Goal: Transaction & Acquisition: Purchase product/service

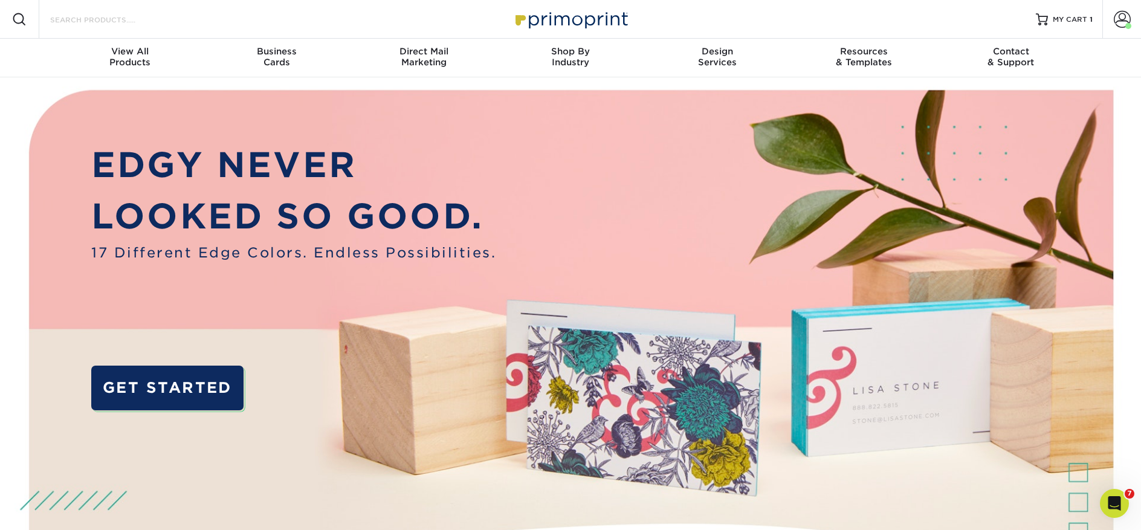
click at [103, 18] on input "Search Products" at bounding box center [108, 19] width 118 height 14
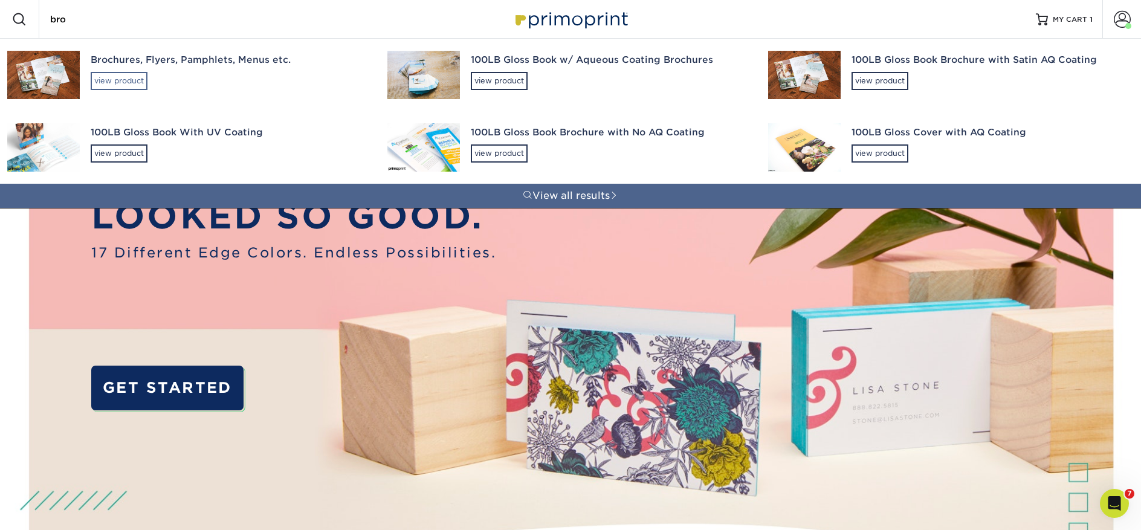
type input "bro"
click at [126, 77] on div "view product" at bounding box center [119, 81] width 57 height 18
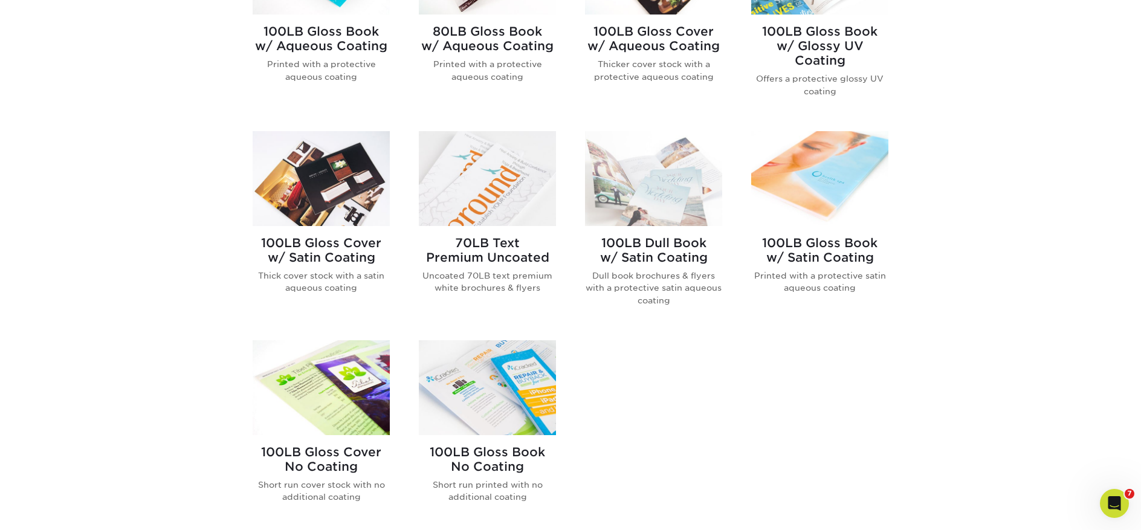
scroll to position [670, 0]
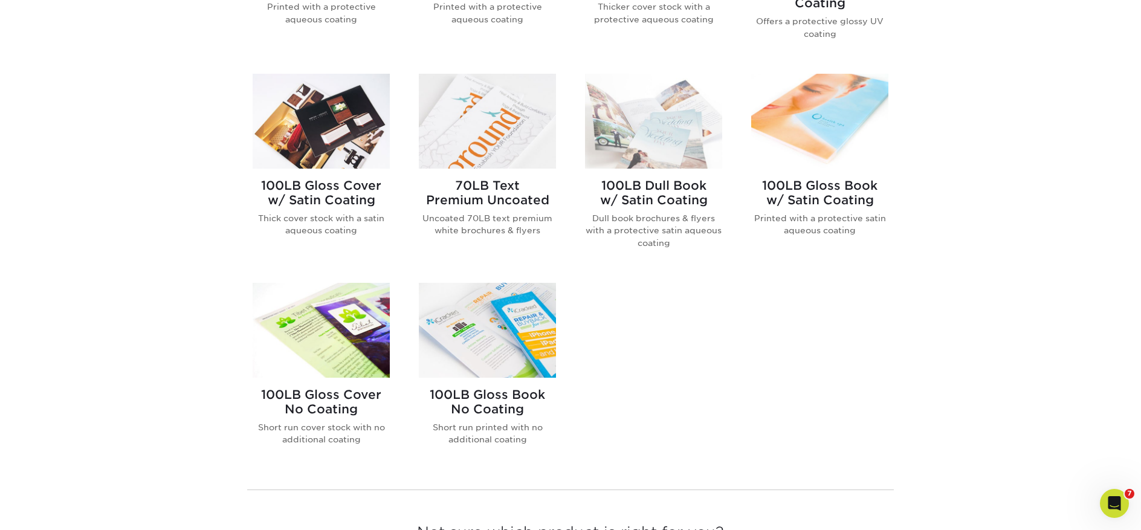
click at [517, 349] on img at bounding box center [487, 330] width 137 height 95
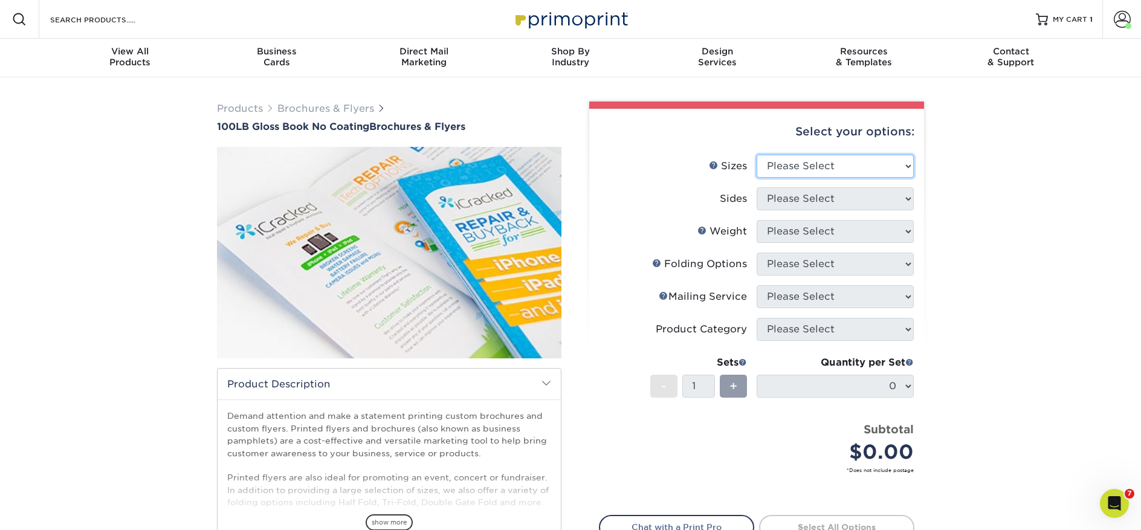
click at [842, 169] on select "Please Select 3.67" x 8.5" 4" x 6" 4" x 8.5" 4" x 9" 4" x 10" 4" x 11" 4" x 15"…" at bounding box center [834, 166] width 157 height 23
select select "8.50x11.00"
click at [756, 155] on select "Please Select 3.67" x 8.5" 4" x 6" 4" x 8.5" 4" x 9" 4" x 10" 4" x 11" 4" x 15"…" at bounding box center [834, 166] width 157 height 23
click at [782, 190] on select "Please Select Print Both Sides Print Front Only" at bounding box center [834, 198] width 157 height 23
select select "13abbda7-1d64-4f25-8bb2-c179b224825d"
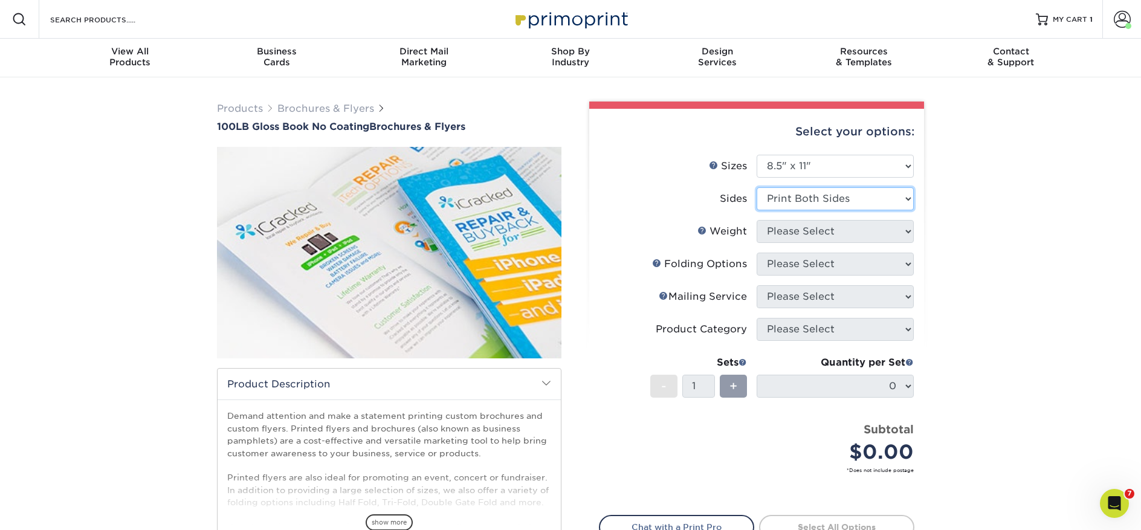
click at [756, 187] on select "Please Select Print Both Sides Print Front Only" at bounding box center [834, 198] width 157 height 23
click at [793, 234] on form "Sizes Help Sizes Please Select 3.67" x 8.5" 4" x 6" 4" x 8.5" 4" x 9" 4" x 10" …" at bounding box center [756, 328] width 315 height 346
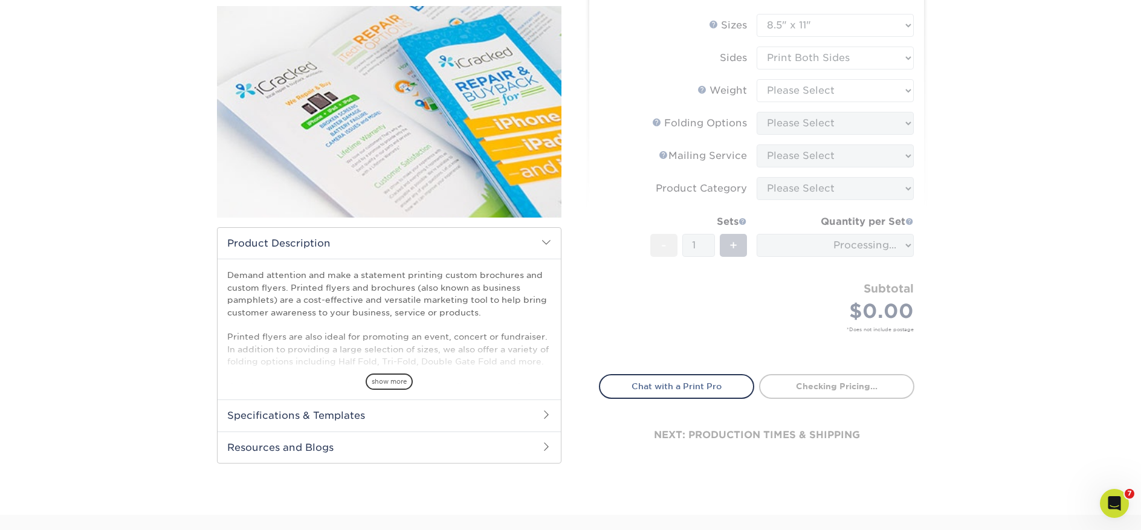
scroll to position [132, 0]
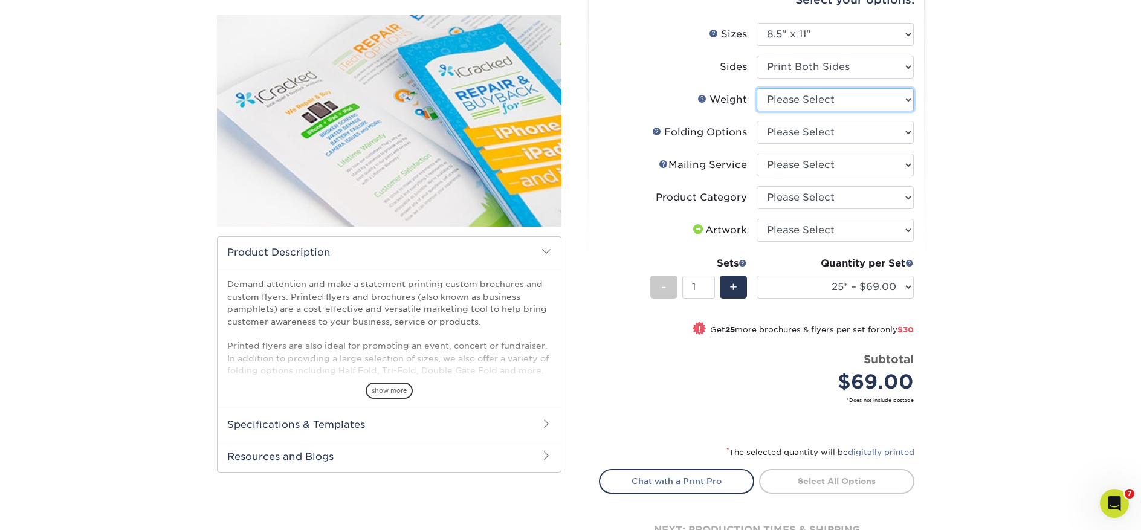
click at [829, 100] on select "Please Select 100LB" at bounding box center [834, 99] width 157 height 23
select select "100LB"
click at [756, 88] on select "Please Select 100LB" at bounding box center [834, 99] width 157 height 23
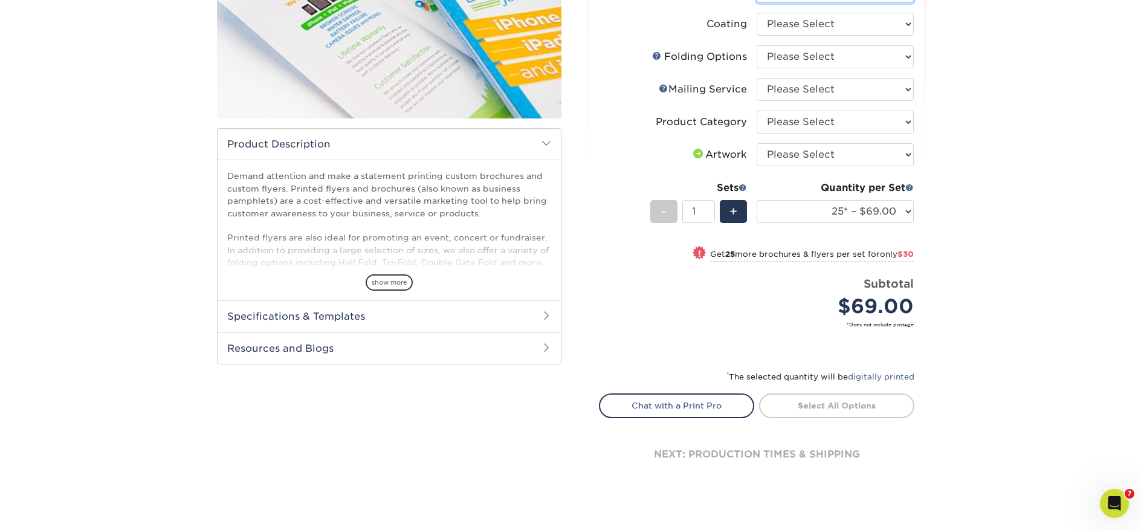
scroll to position [11, 0]
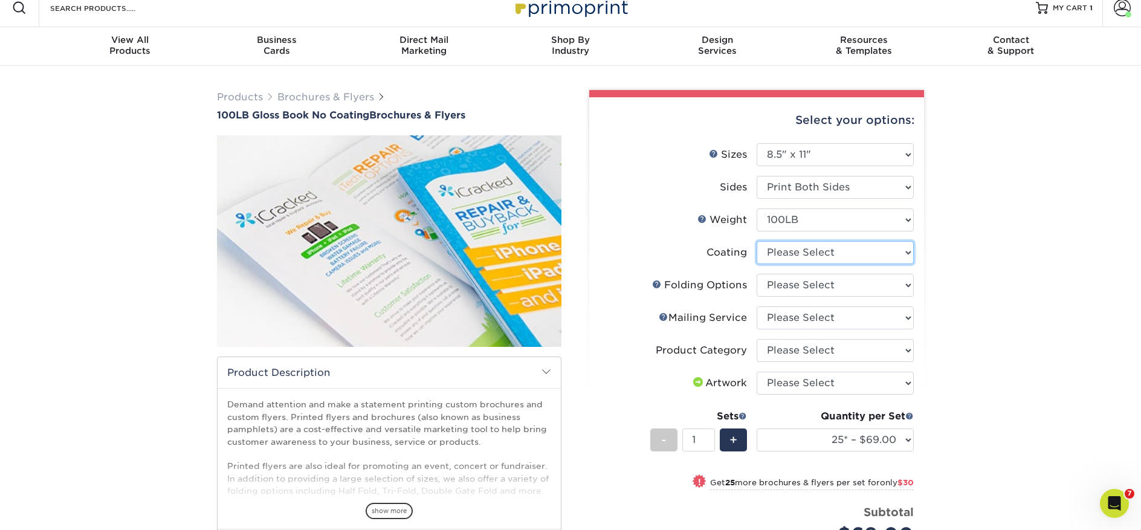
click at [797, 250] on select at bounding box center [834, 252] width 157 height 23
select select "3e7618de-abca-4bda-9f97-8b9129e913d8"
click at [756, 241] on select at bounding box center [834, 252] width 157 height 23
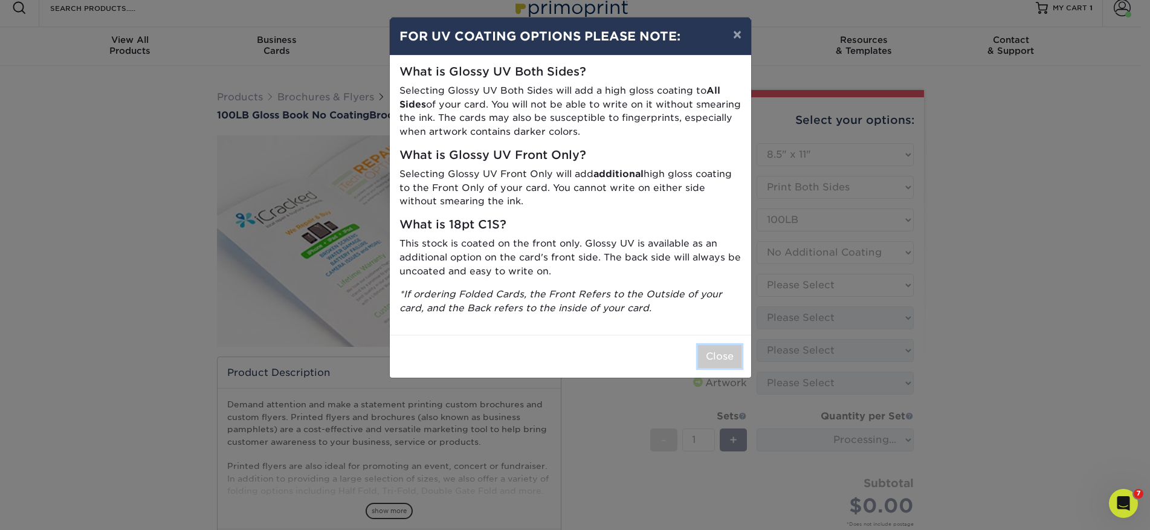
click at [733, 361] on button "Close" at bounding box center [719, 356] width 43 height 23
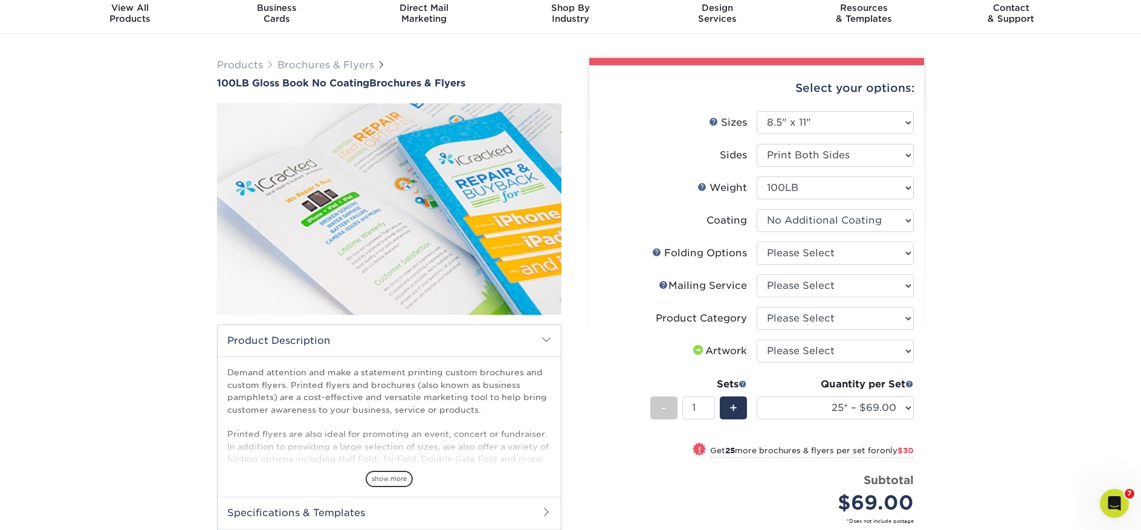
scroll to position [45, 0]
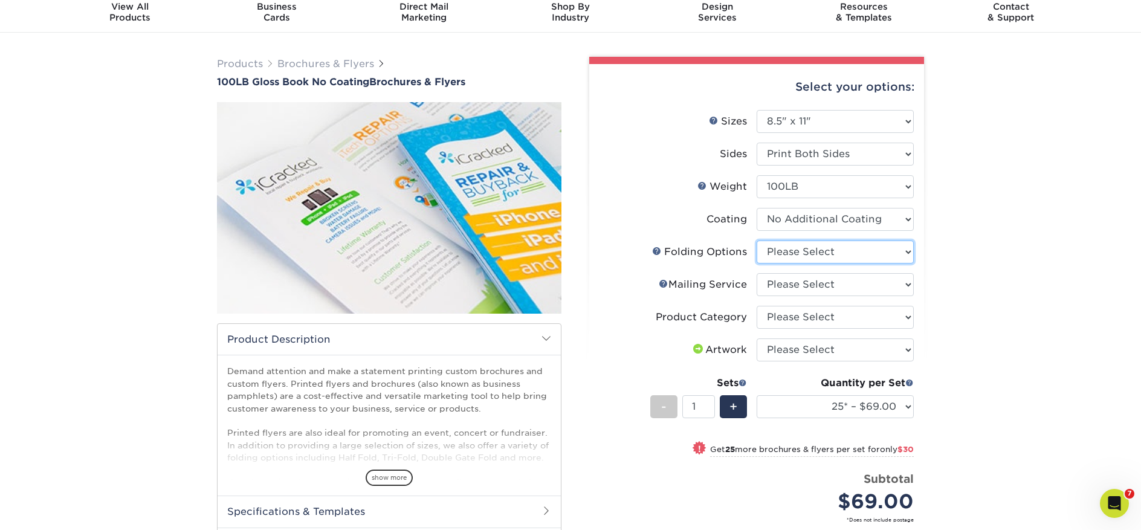
click at [825, 254] on select "Please Select FLAT - No Folding Accordion Fold Half-Fold (Vertical) Half-Fold (…" at bounding box center [834, 251] width 157 height 23
select select "6bd2fd9e-193e-4811-88f7-94c08206d735"
click at [756, 240] on select "Please Select FLAT - No Folding Accordion Fold Half-Fold (Vertical) Half-Fold (…" at bounding box center [834, 251] width 157 height 23
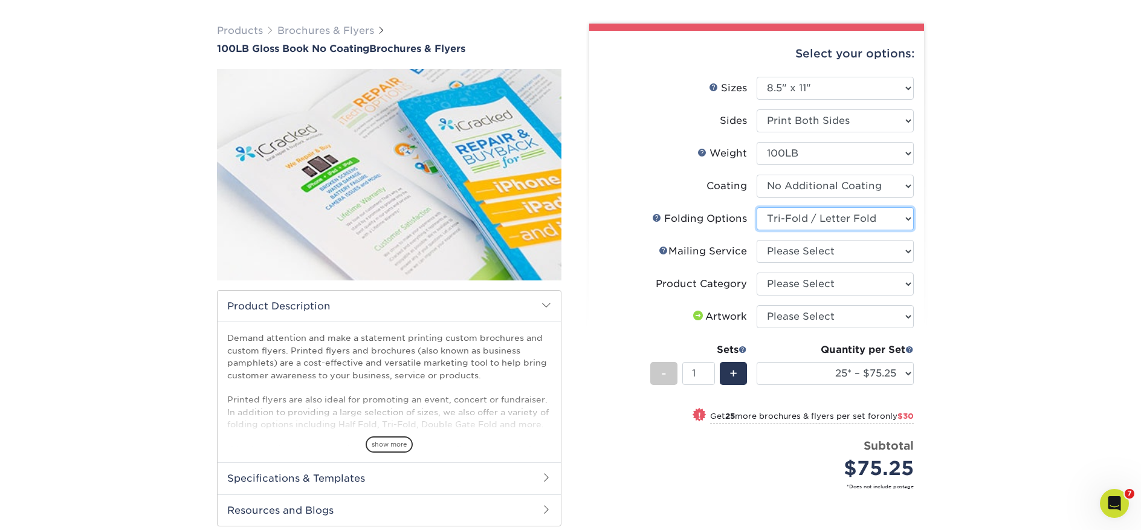
scroll to position [134, 0]
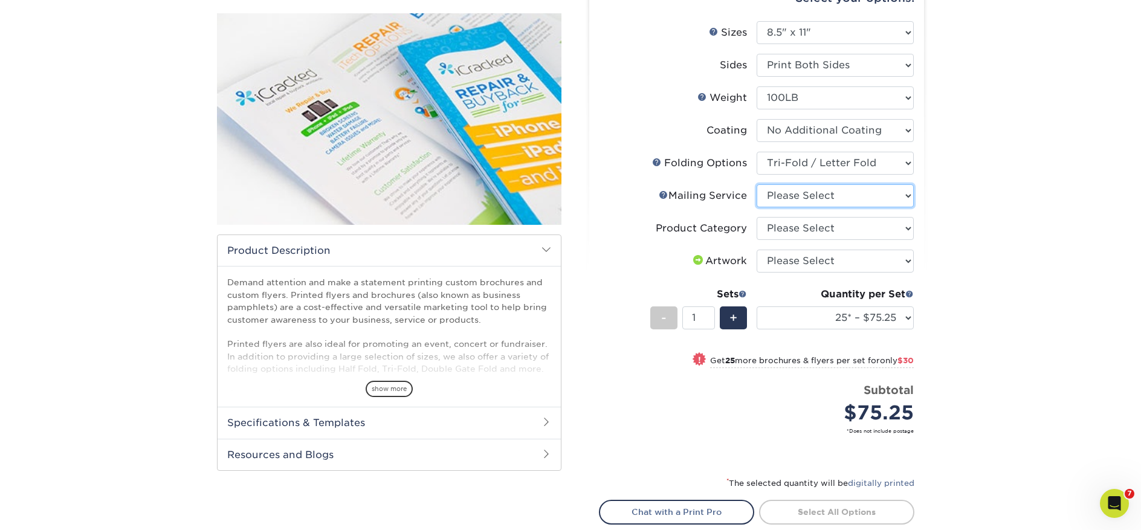
click at [796, 195] on select "Please Select No Direct Mailing Service No, I will mail/stamp/imprint Direct Ma…" at bounding box center [834, 195] width 157 height 23
select select "3e5e9bdd-d78a-4c28-a41d-fe1407925ca6"
click at [756, 184] on select "Please Select No Direct Mailing Service No, I will mail/stamp/imprint Direct Ma…" at bounding box center [834, 195] width 157 height 23
click at [799, 231] on select "Please Select Flyers and Brochures" at bounding box center [834, 228] width 157 height 23
select select "1a668080-6b7c-4174-b399-2c3833b27ef4"
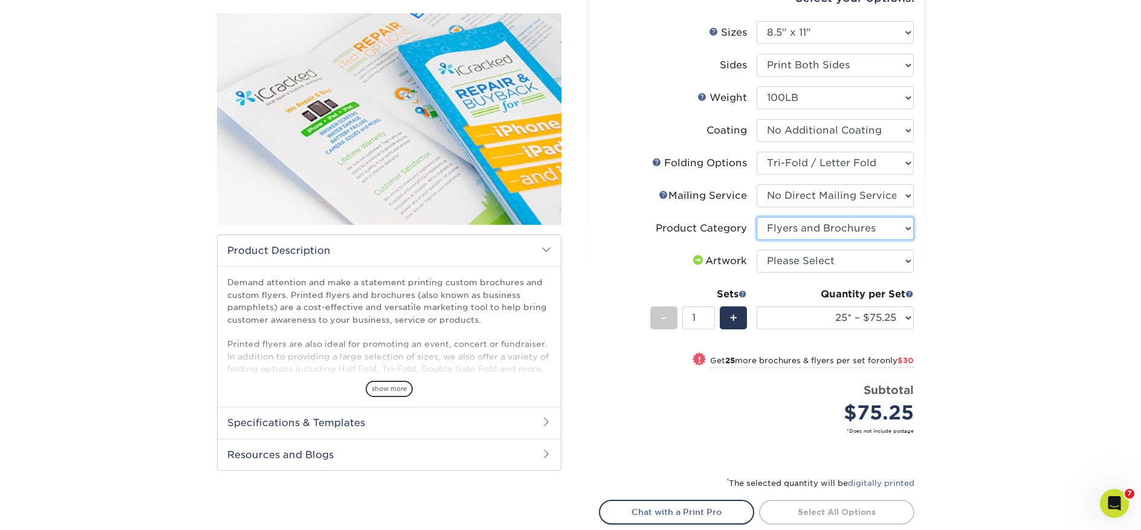
click at [756, 217] on select "Please Select Flyers and Brochures" at bounding box center [834, 228] width 157 height 23
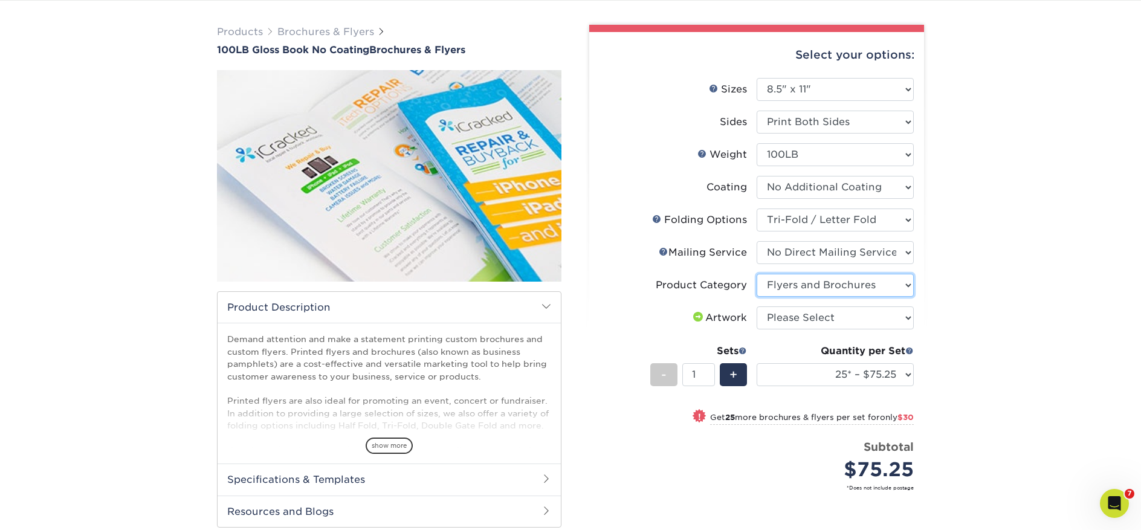
scroll to position [143, 0]
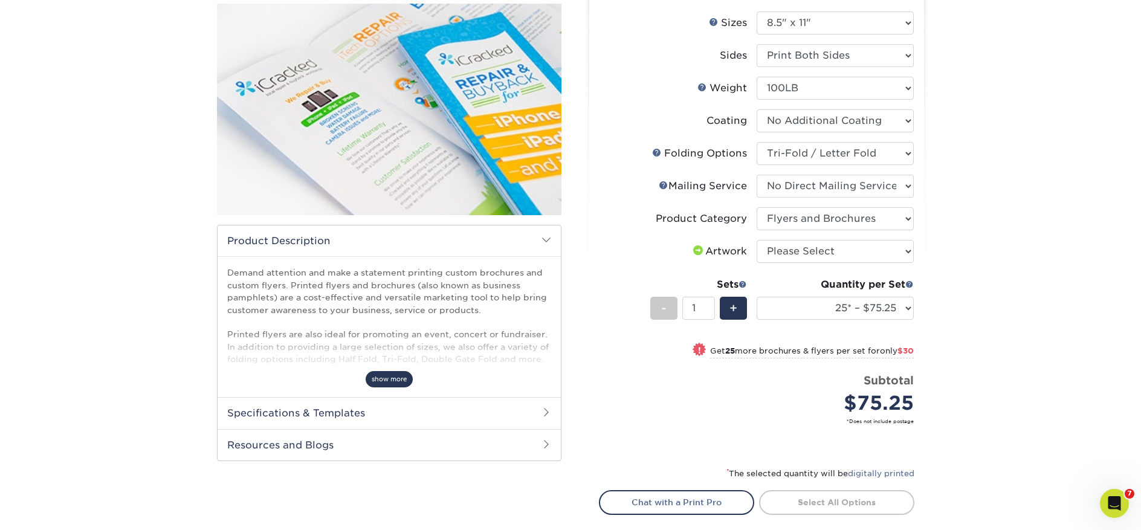
click at [378, 386] on span "show more" at bounding box center [389, 379] width 47 height 16
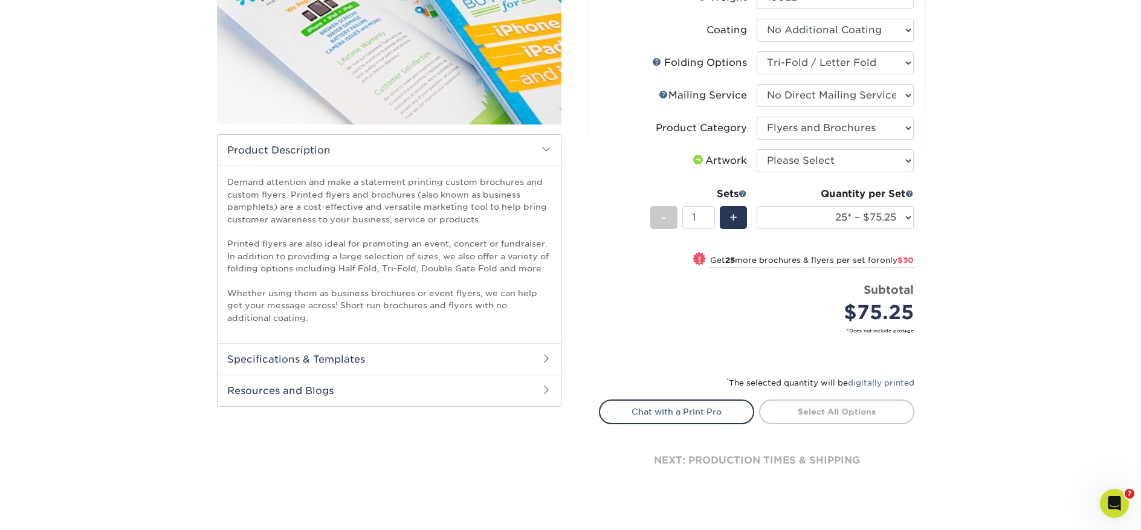
scroll to position [235, 0]
click at [350, 365] on h2 "Specifications & Templates" at bounding box center [388, 357] width 343 height 31
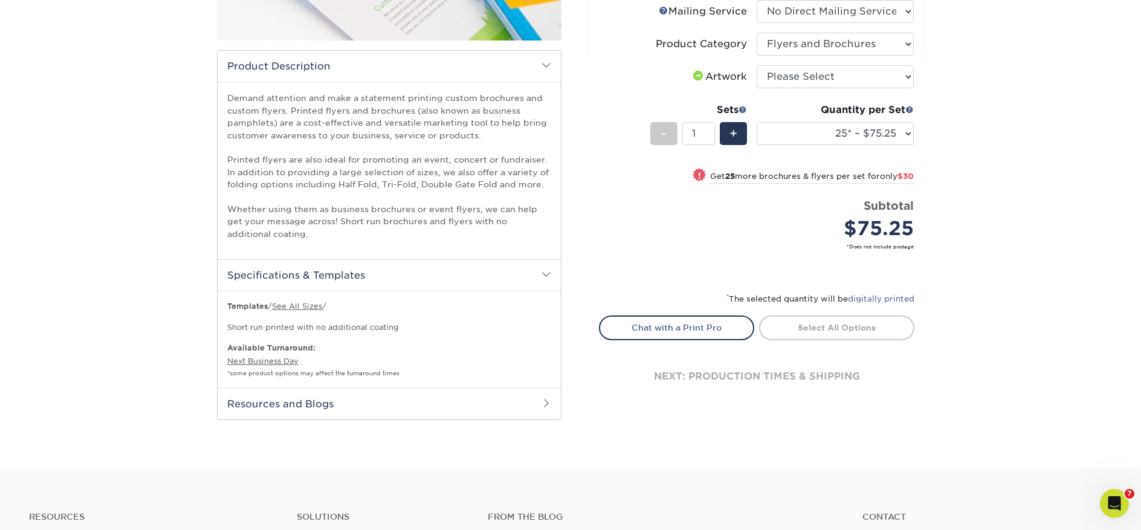
scroll to position [376, 0]
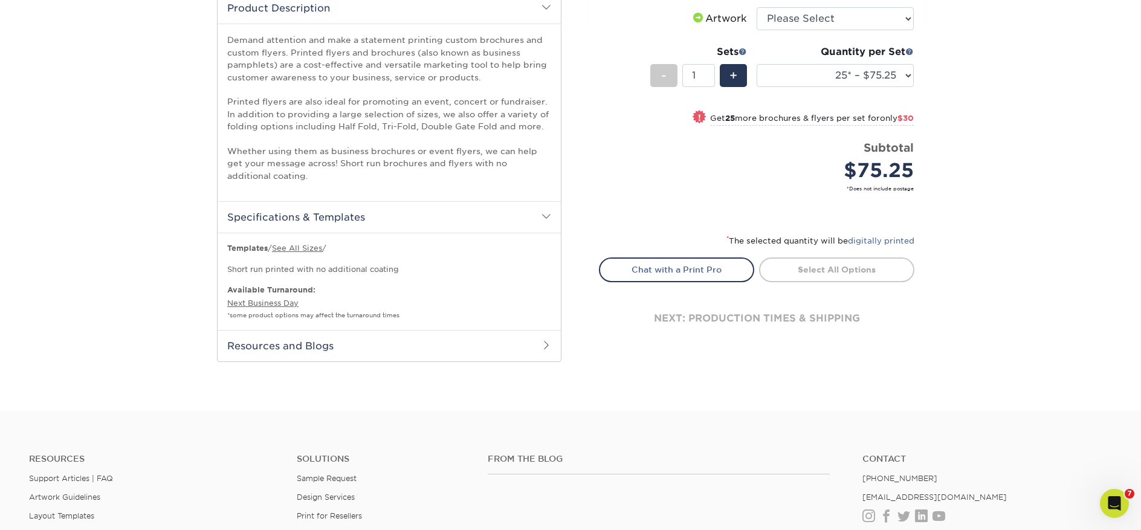
click at [303, 350] on h2 "Resources and Blogs" at bounding box center [388, 345] width 343 height 31
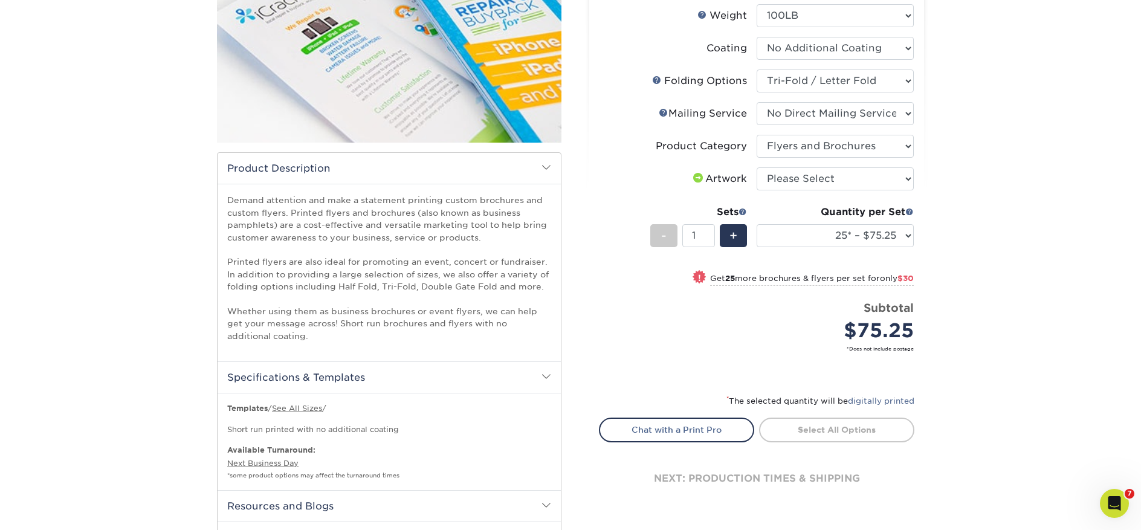
scroll to position [0, 0]
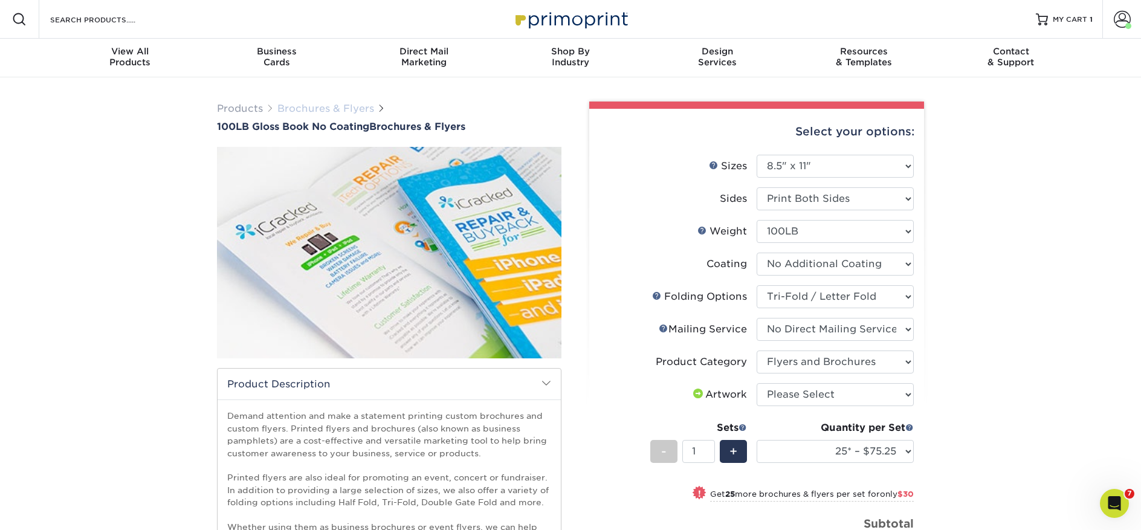
click at [317, 110] on link "Brochures & Flyers" at bounding box center [325, 108] width 97 height 11
